Goal: Task Accomplishment & Management: Manage account settings

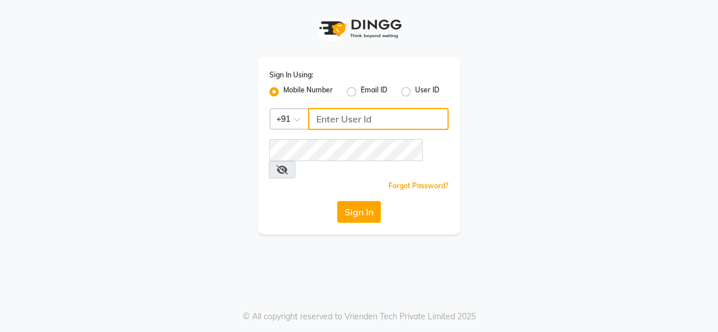
click at [324, 119] on input "Username" at bounding box center [378, 119] width 140 height 22
click at [415, 91] on label "User ID" at bounding box center [427, 92] width 24 height 14
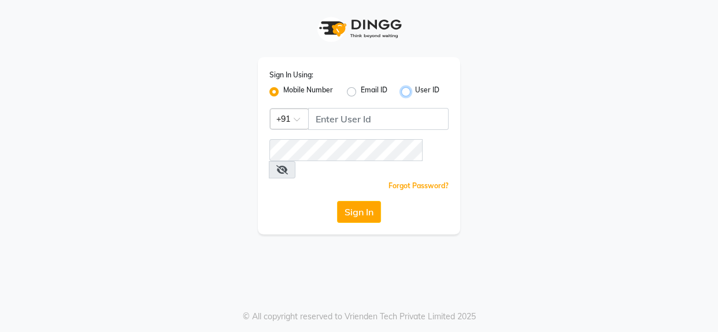
click at [415, 91] on input "User ID" at bounding box center [419, 89] width 8 height 8
radio input "true"
radio input "false"
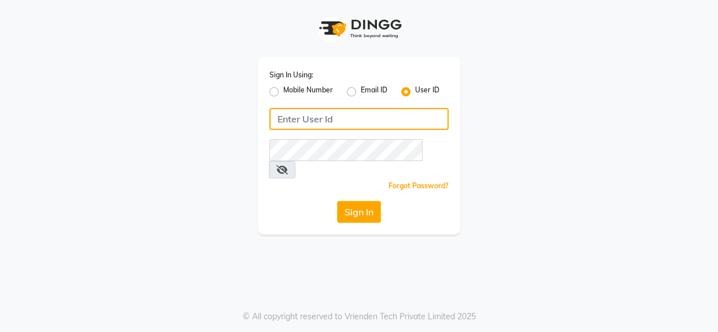
click at [401, 110] on input "Username" at bounding box center [358, 119] width 179 height 22
type input "thefirst"
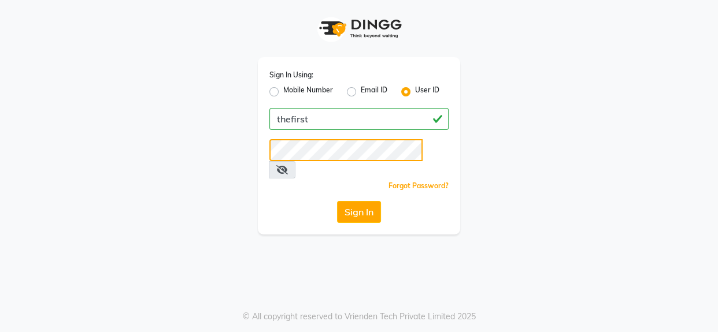
click at [337, 201] on button "Sign In" at bounding box center [359, 212] width 44 height 22
